Goal: Task Accomplishment & Management: Use online tool/utility

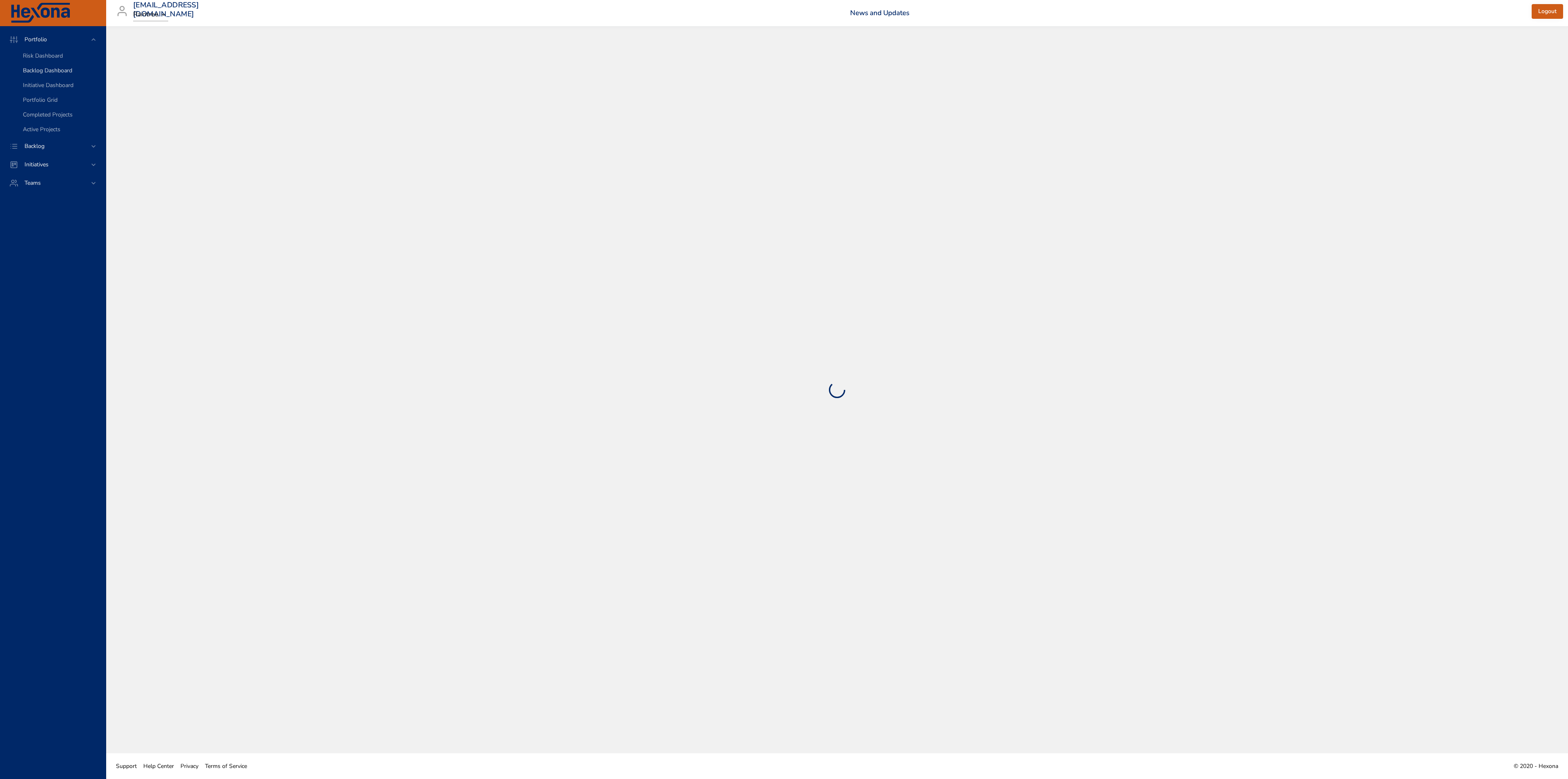
click at [70, 72] on span "Backlog Dashboard" at bounding box center [47, 70] width 49 height 8
select select "***"
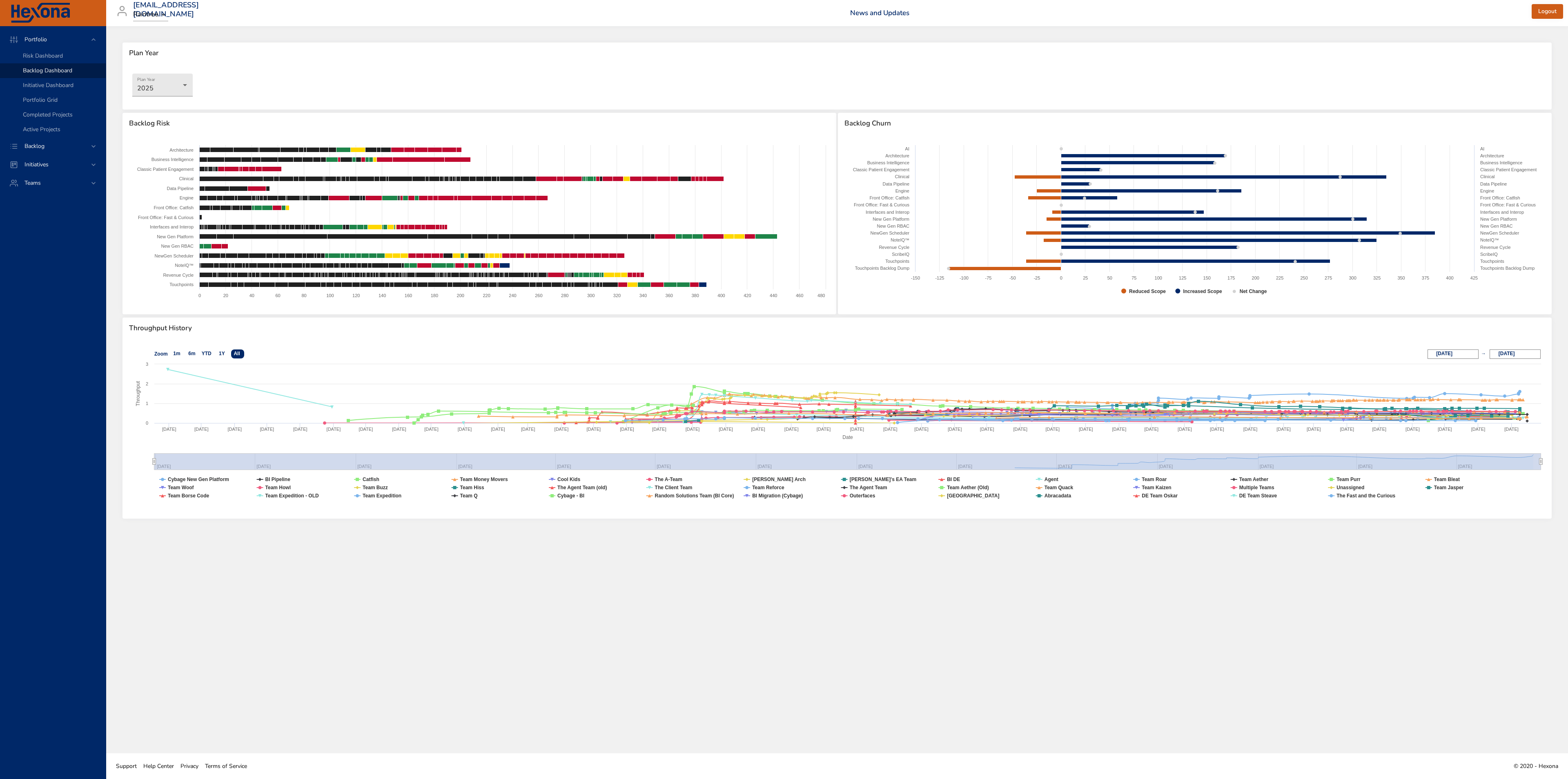
click at [70, 72] on span "Backlog Dashboard" at bounding box center [47, 70] width 49 height 8
select select "***"
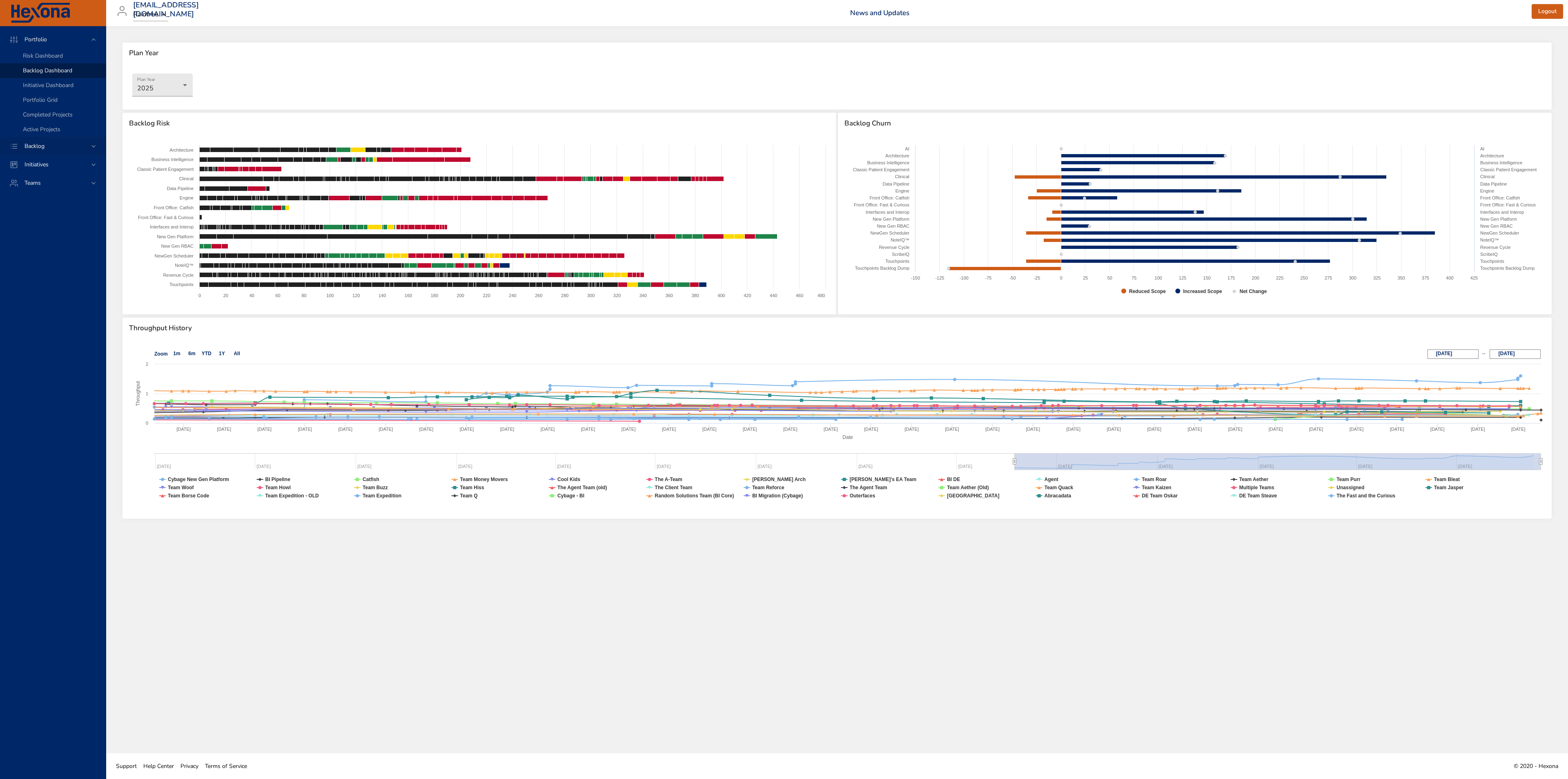
click at [57, 142] on div "Backlog" at bounding box center [54, 146] width 71 height 9
click at [60, 71] on span "Backlog Details" at bounding box center [43, 74] width 39 height 8
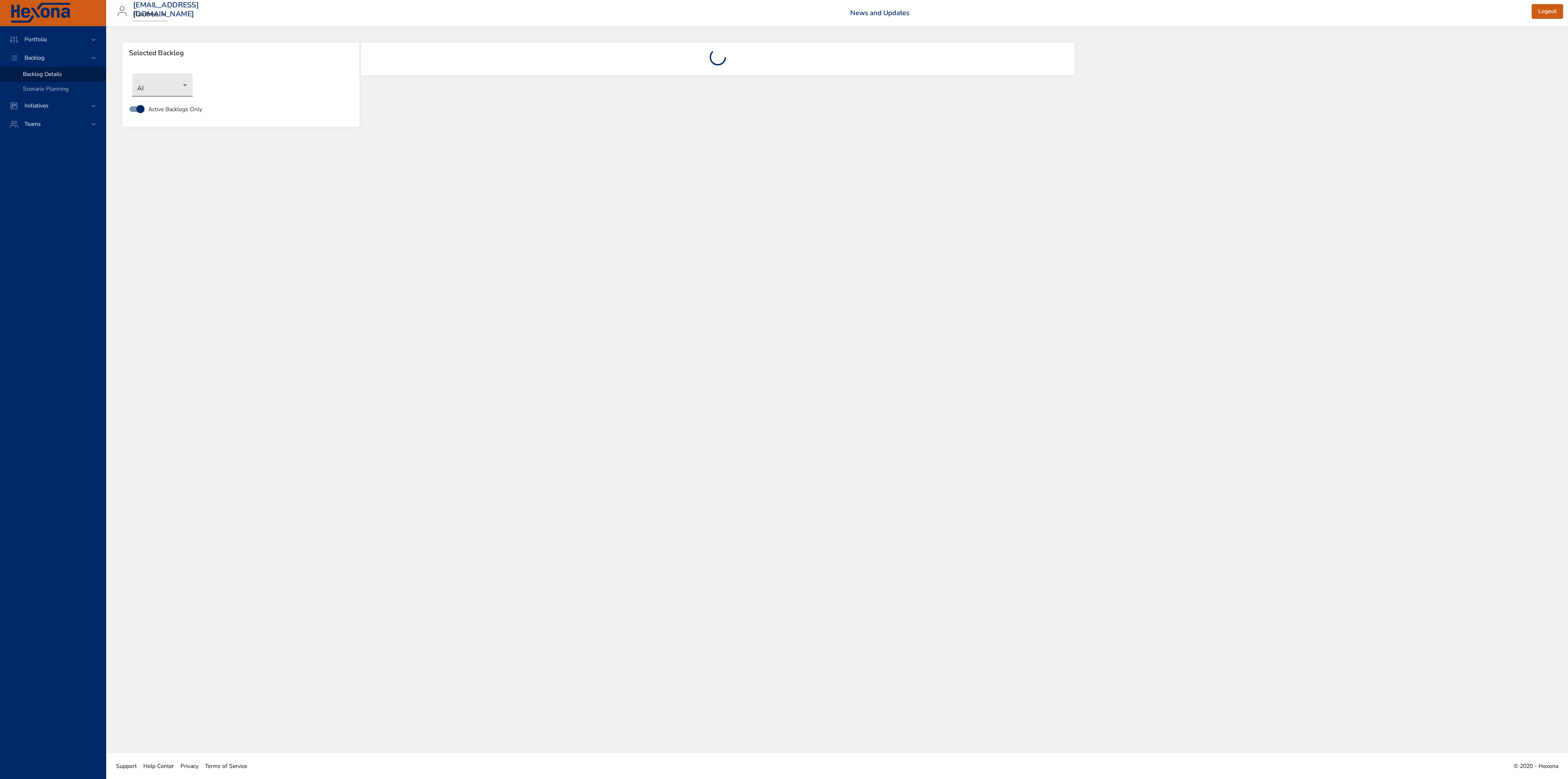
click at [133, 92] on body "Portfolio Backlog Backlog Details Scenario Planning Initiatives Teams siim.nelj…" at bounding box center [784, 389] width 1568 height 779
click at [168, 115] on li "Business Intelligence" at bounding box center [174, 112] width 84 height 13
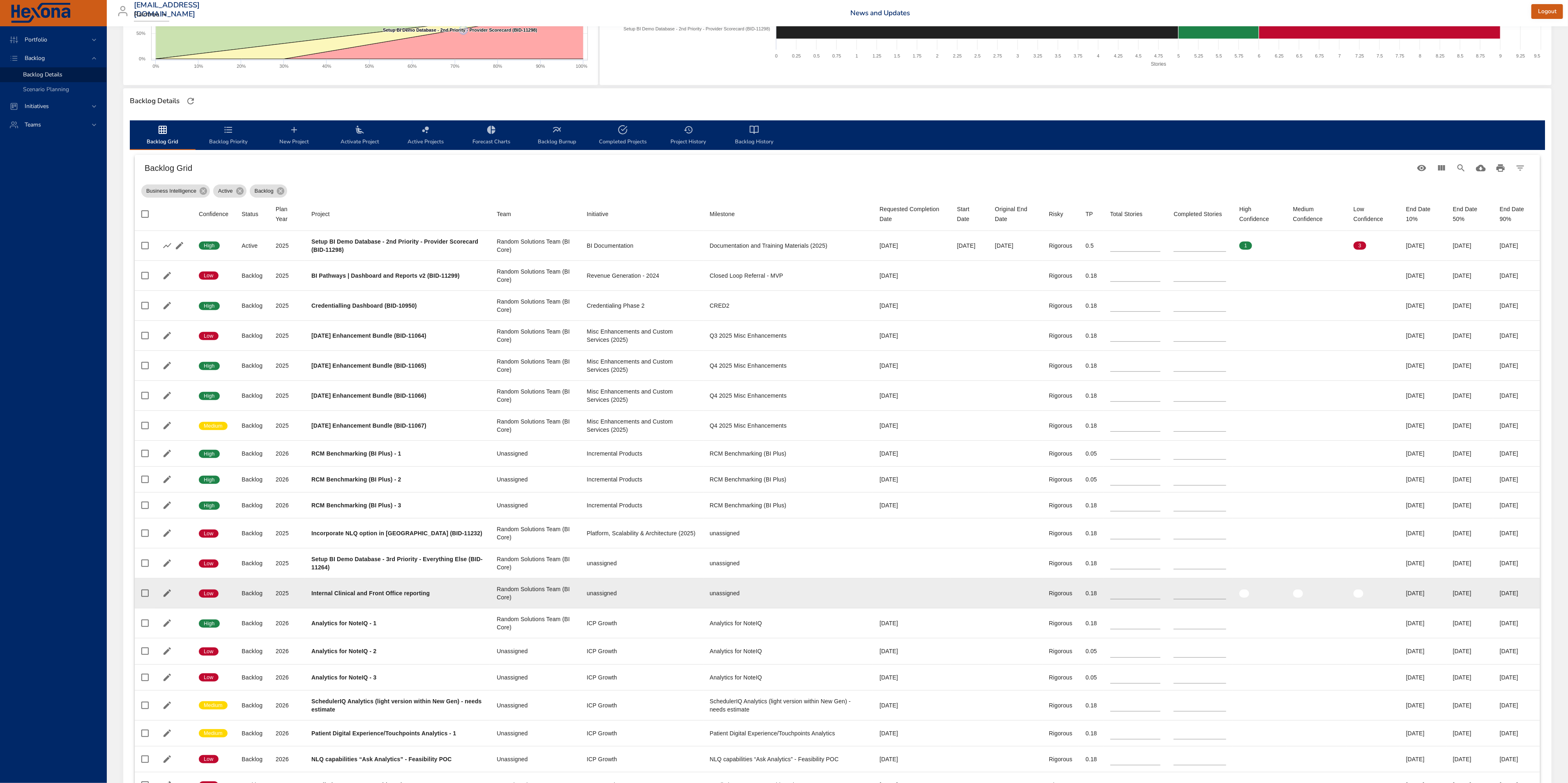
scroll to position [162, 0]
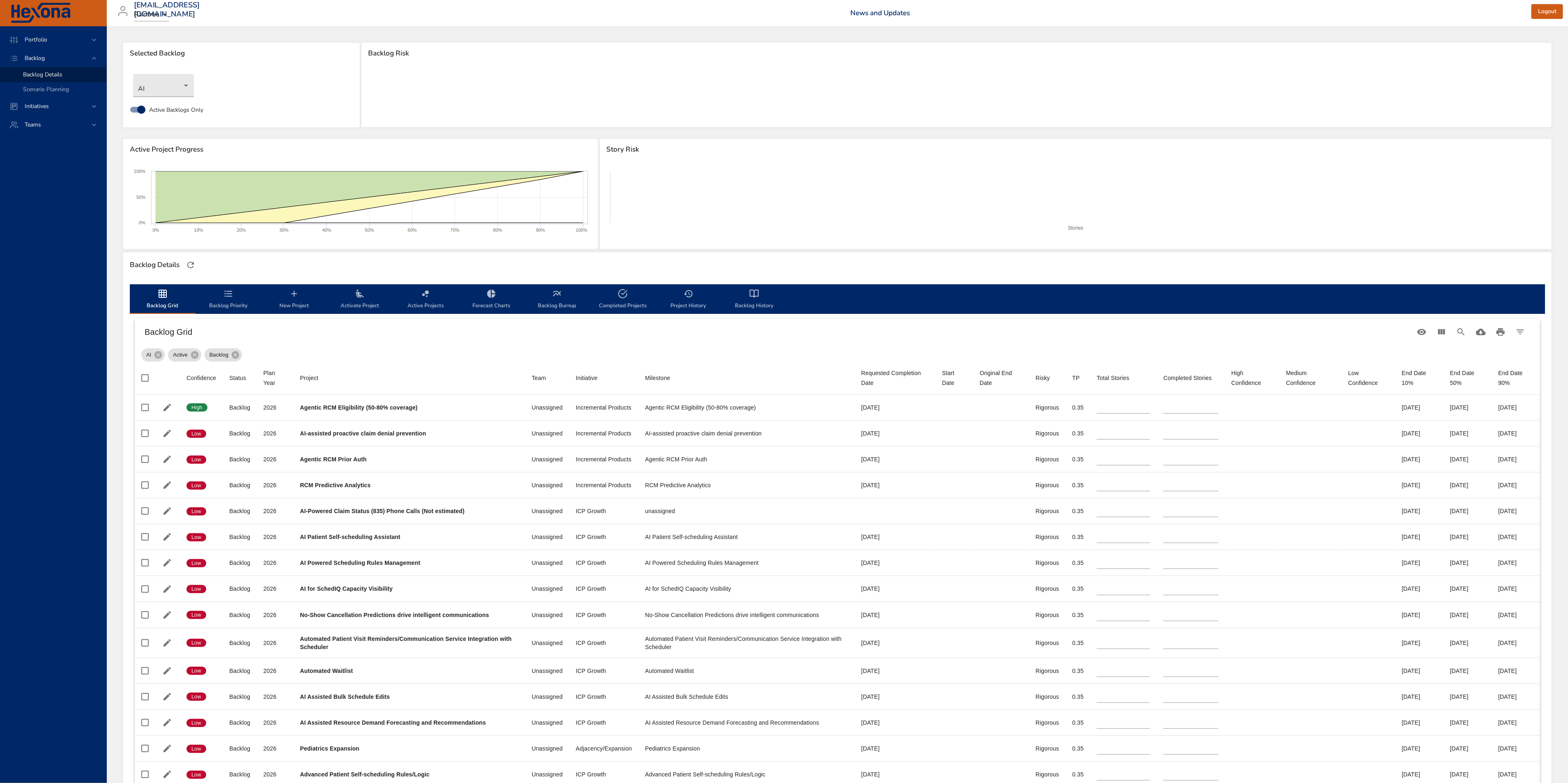
click at [195, 85] on div "AI" at bounding box center [242, 85] width 225 height 31
click at [186, 84] on body "Portfolio Backlog Backlog Details Scenario Planning Initiatives Teams [EMAIL_AD…" at bounding box center [784, 391] width 1568 height 783
click at [185, 110] on li "Business Intelligence" at bounding box center [175, 113] width 84 height 13
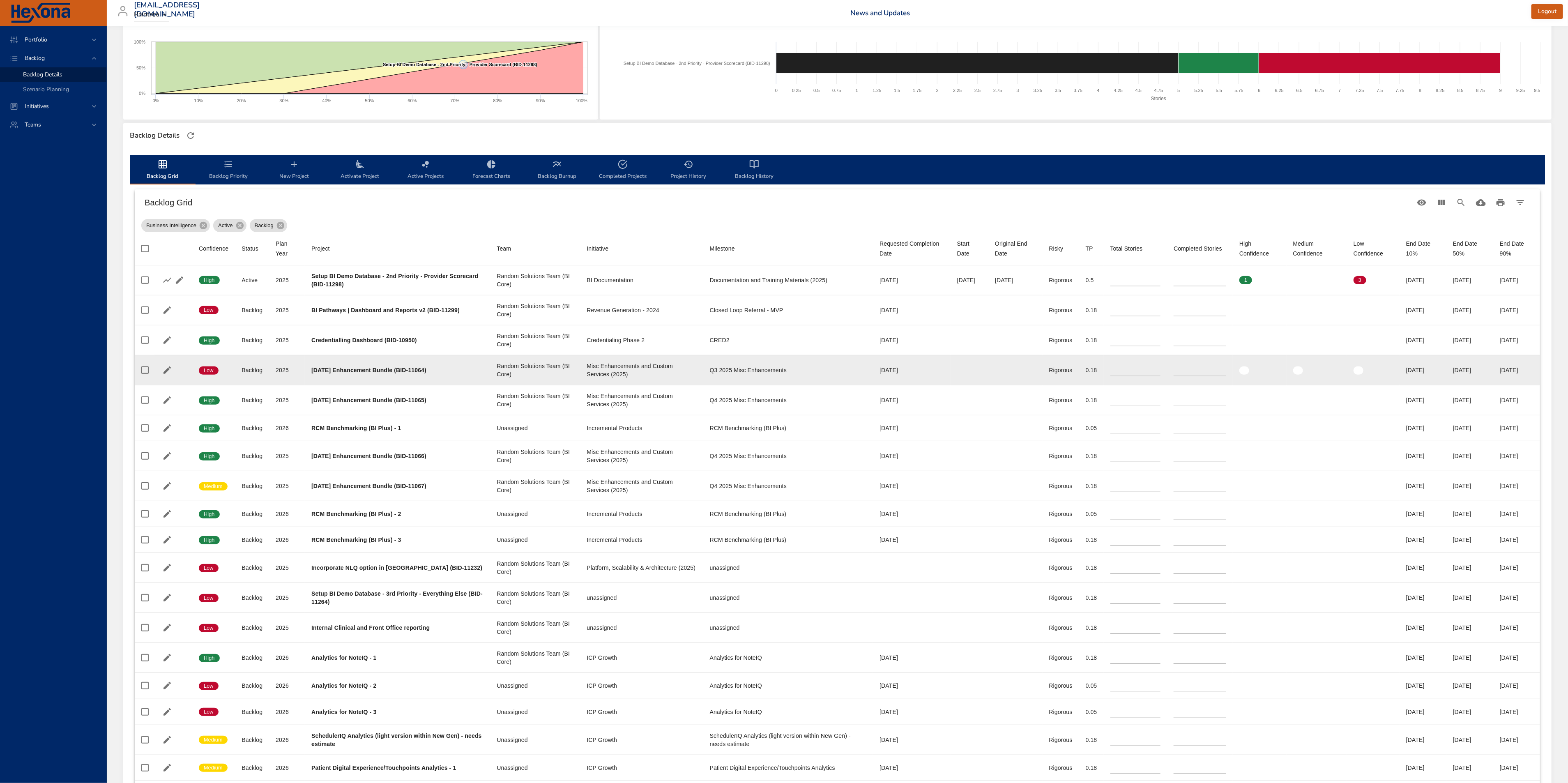
scroll to position [123, 0]
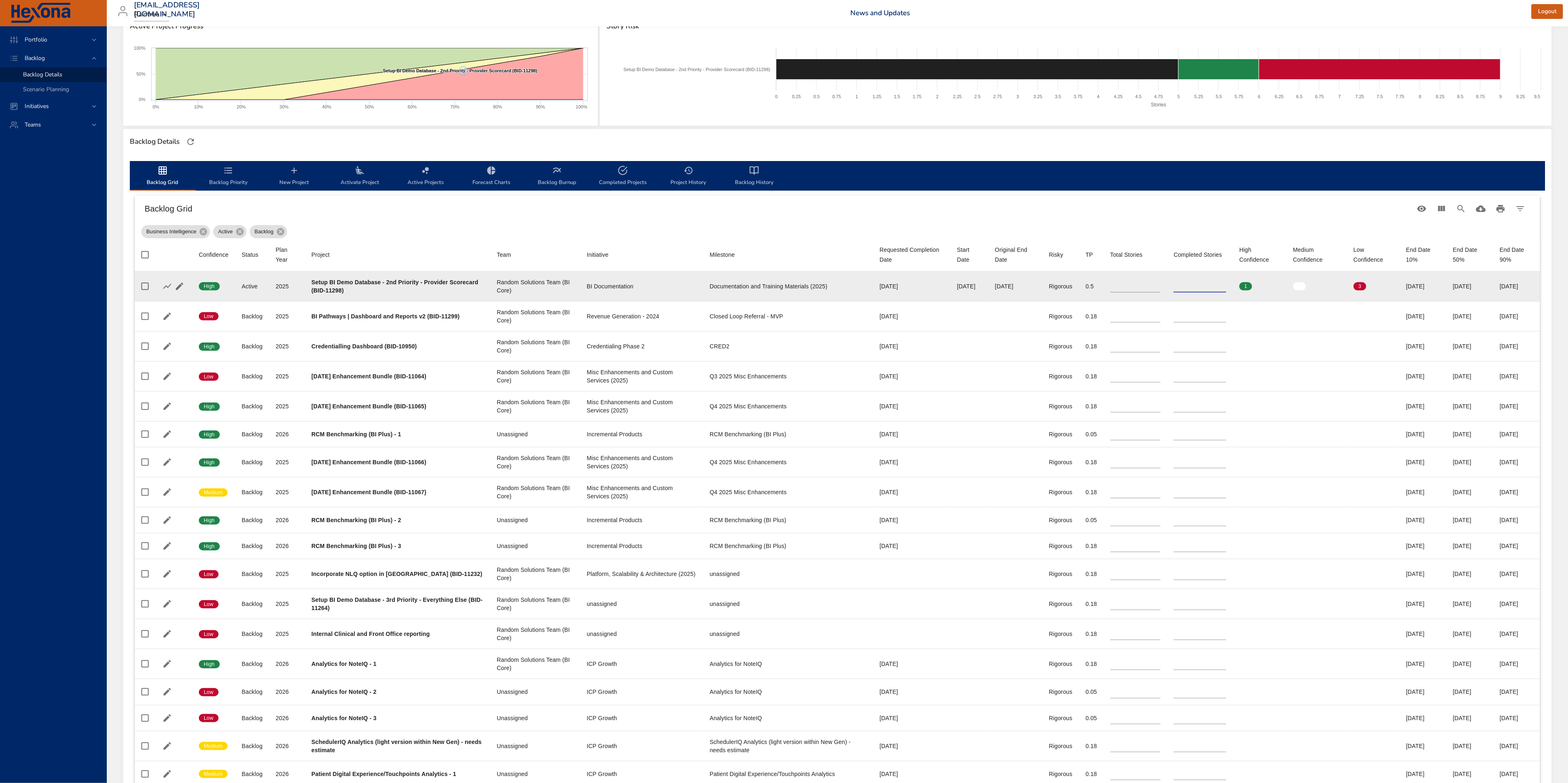
drag, startPoint x: 1169, startPoint y: 291, endPoint x: 1110, endPoint y: 294, distance: 59.1
click at [1122, 293] on tr "Confidence High Status Active Plan Year [DATE] Project Setup BI Demo Database -…" at bounding box center [837, 286] width 1405 height 30
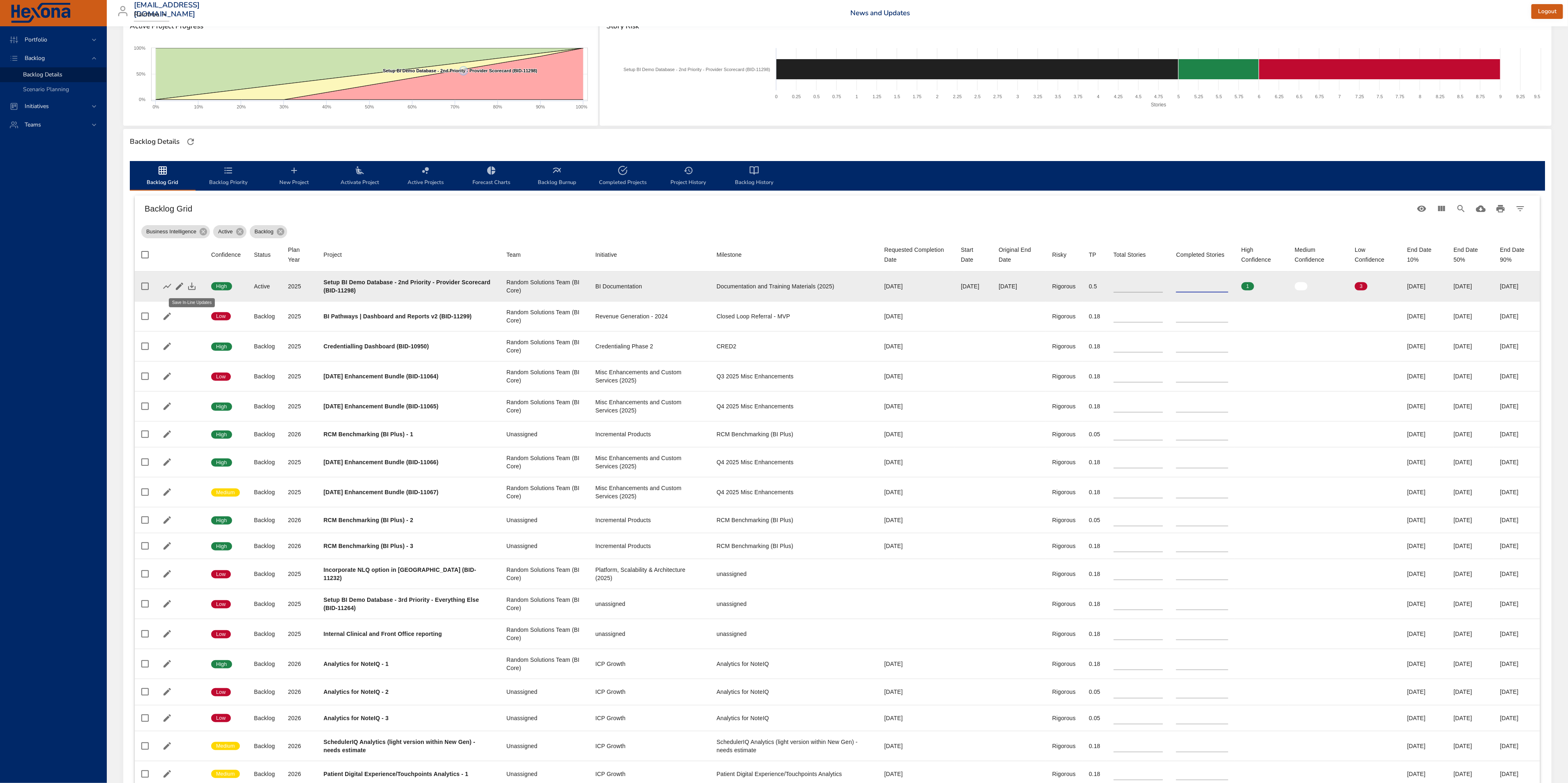
type input "*"
click at [196, 285] on icon "button" at bounding box center [192, 287] width 10 height 10
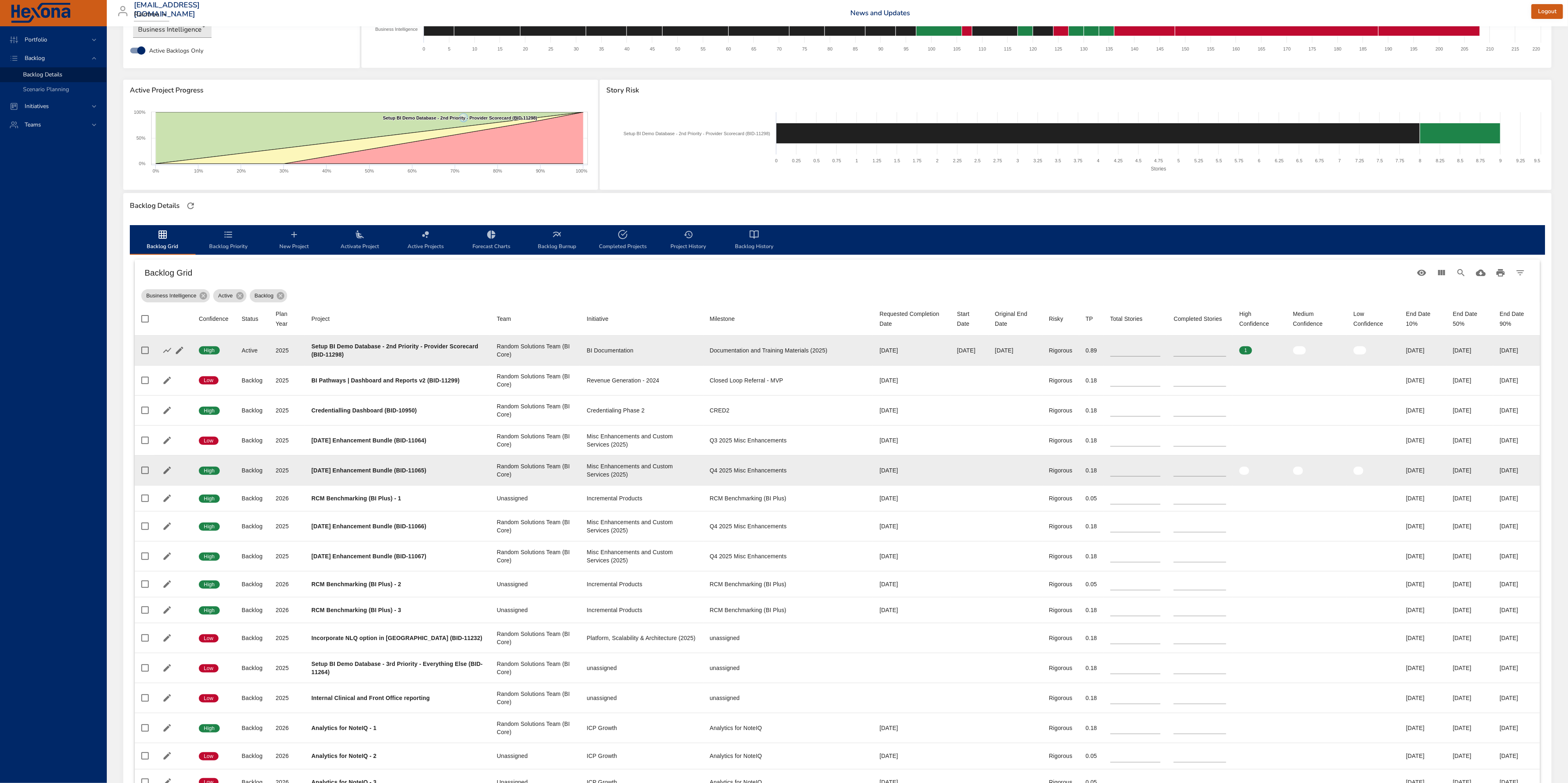
scroll to position [0, 0]
